Goal: Information Seeking & Learning: Learn about a topic

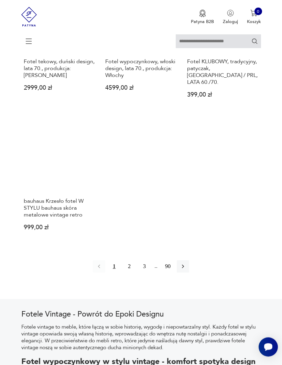
scroll to position [861, 0]
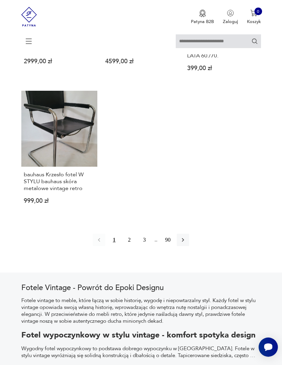
click at [127, 246] on button "2" at bounding box center [129, 240] width 12 height 12
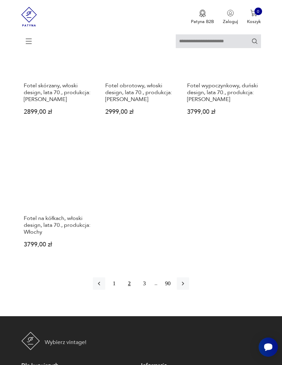
scroll to position [822, 0]
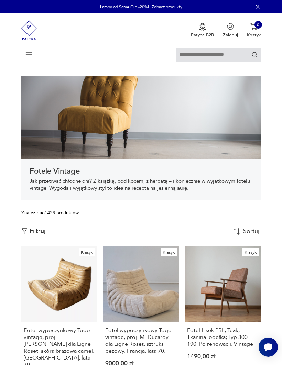
click at [33, 54] on icon at bounding box center [29, 55] width 24 height 24
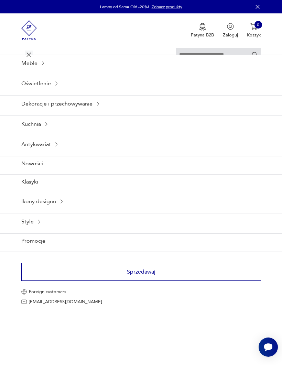
click at [52, 153] on div "Antykwariat" at bounding box center [141, 144] width 282 height 17
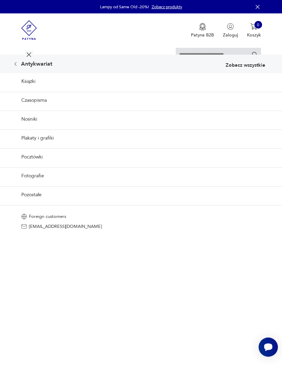
click at [47, 147] on link "Plakaty i grafiki" at bounding box center [141, 138] width 282 height 17
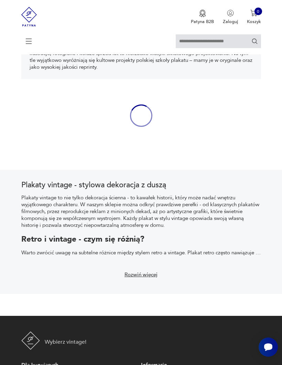
scroll to position [139, 0]
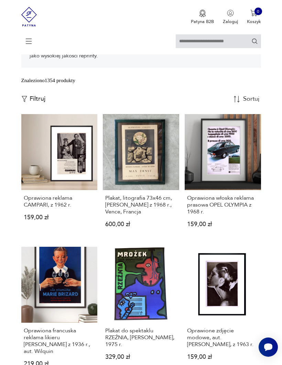
click at [60, 174] on link "Oprawiona reklama CAMPARI, z 1962 r. 159,00 zł" at bounding box center [59, 176] width 76 height 124
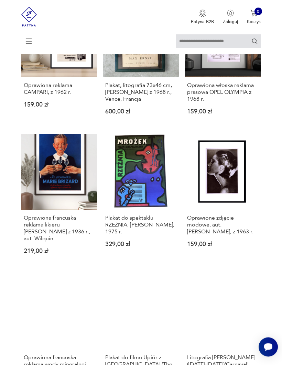
scroll to position [252, 0]
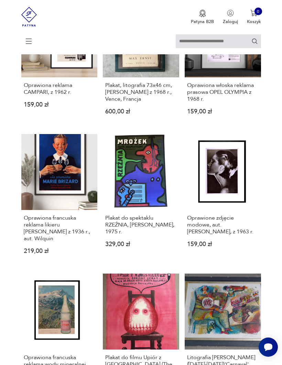
click at [54, 190] on link "Oprawiona francuska reklama likieru [PERSON_NAME] z 1936 r., aut. Wilquin 219,0…" at bounding box center [59, 199] width 76 height 131
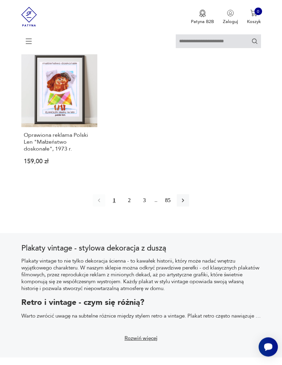
scroll to position [902, 0]
click at [186, 204] on icon "button" at bounding box center [183, 201] width 7 height 7
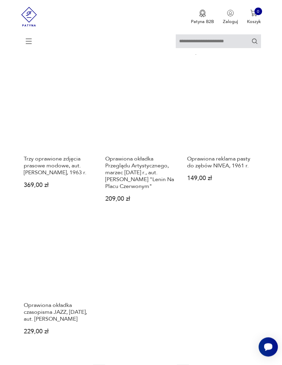
scroll to position [755, 0]
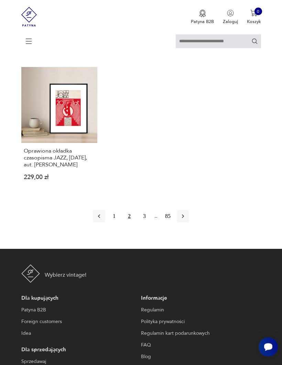
click at [186, 220] on icon "button" at bounding box center [183, 216] width 7 height 7
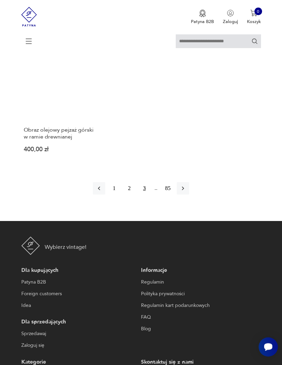
scroll to position [913, 0]
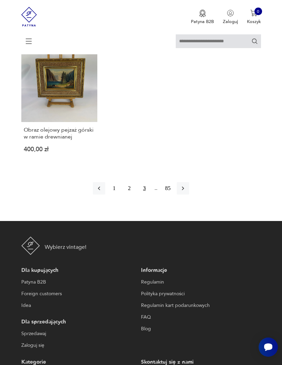
click at [184, 191] on icon "button" at bounding box center [183, 189] width 2 height 4
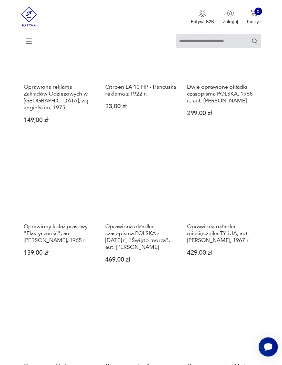
scroll to position [133, 0]
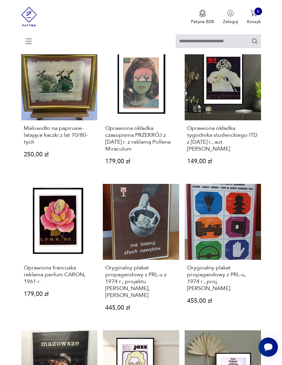
click at [49, 122] on link "Malowidło na papirusie- latające kaczki z lat 70/80-tych 250,00 zł" at bounding box center [59, 109] width 76 height 131
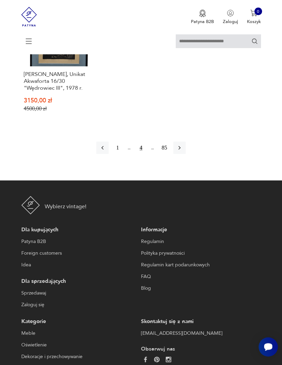
scroll to position [983, 0]
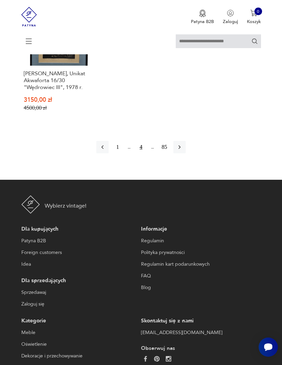
click at [183, 151] on icon "button" at bounding box center [179, 147] width 7 height 7
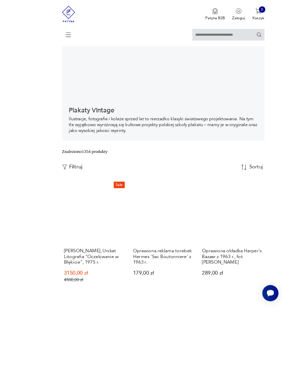
scroll to position [131, 0]
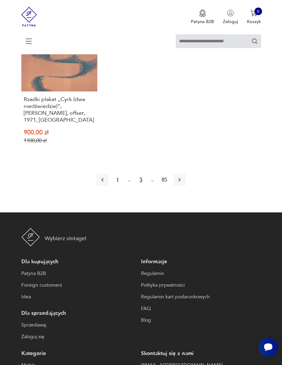
click at [183, 183] on icon "button" at bounding box center [179, 180] width 7 height 7
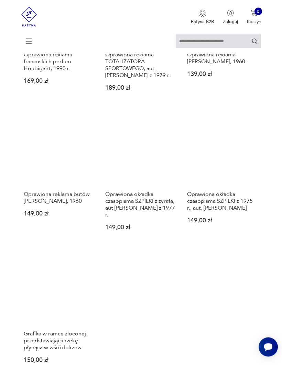
scroll to position [753, 0]
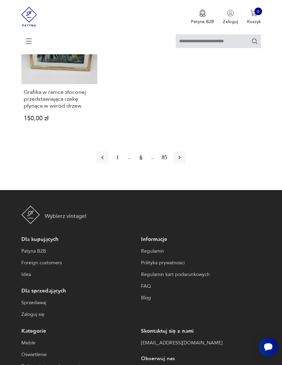
click at [181, 160] on icon "button" at bounding box center [180, 158] width 2 height 4
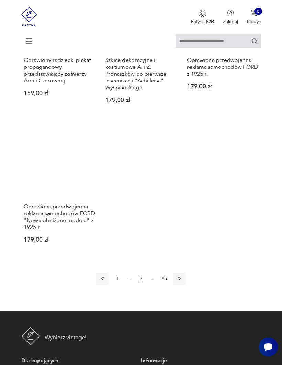
scroll to position [906, 0]
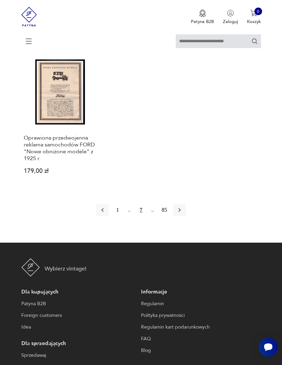
click at [183, 214] on icon "button" at bounding box center [179, 210] width 7 height 7
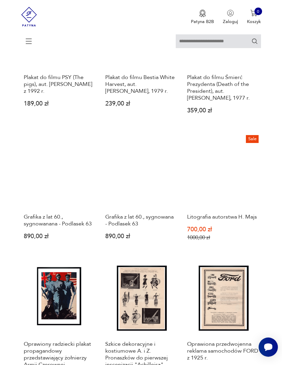
scroll to position [133, 0]
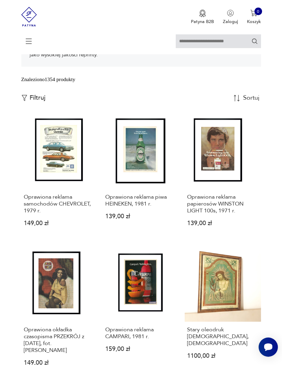
click at [224, 178] on link "Oprawiona reklama papierosów WINSTON LIGHT 100s, 1971 r. 139,00 zł" at bounding box center [223, 175] width 76 height 124
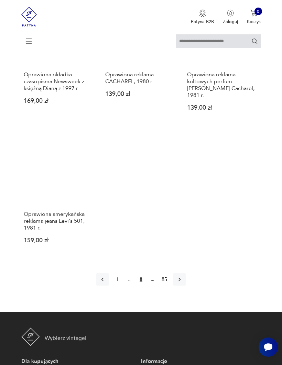
scroll to position [880, 0]
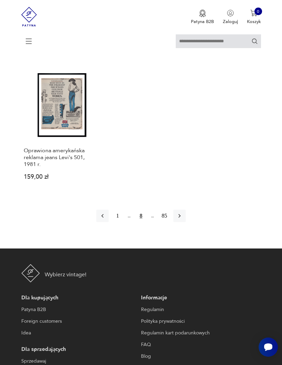
click at [183, 220] on icon "button" at bounding box center [179, 216] width 7 height 7
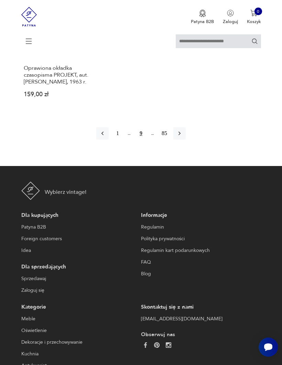
scroll to position [964, 0]
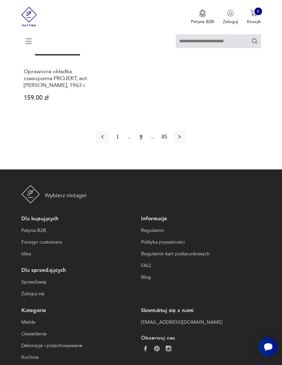
click at [181, 139] on icon "button" at bounding box center [180, 138] width 2 height 4
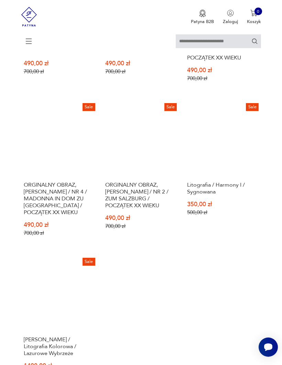
scroll to position [753, 0]
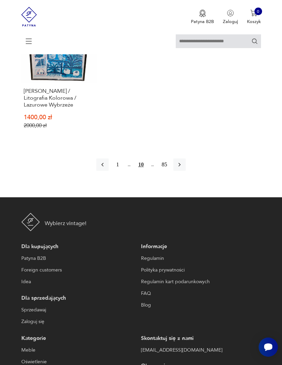
click at [183, 168] on icon "button" at bounding box center [179, 164] width 7 height 7
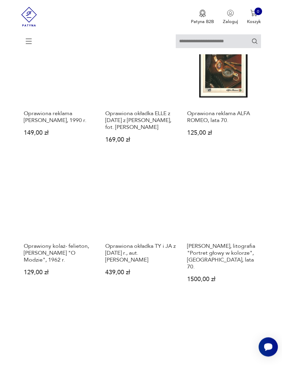
scroll to position [511, 0]
